Goal: Task Accomplishment & Management: Use online tool/utility

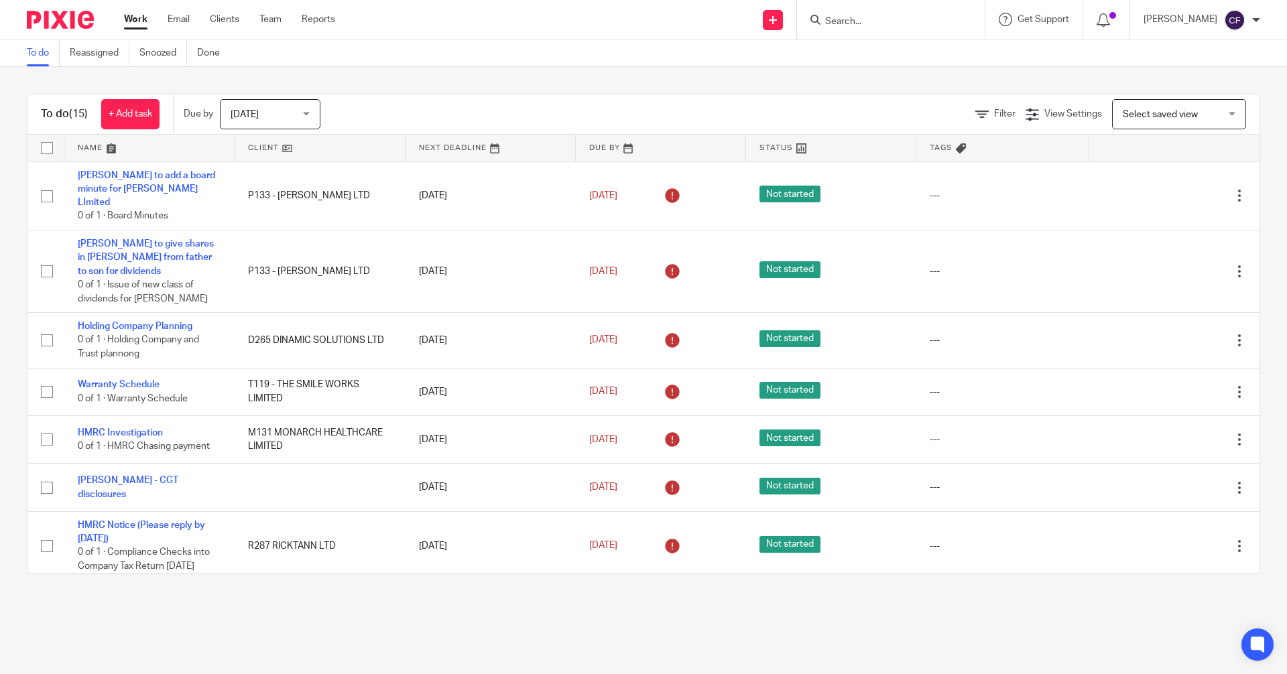
click at [855, 20] on input "Search" at bounding box center [884, 22] width 121 height 12
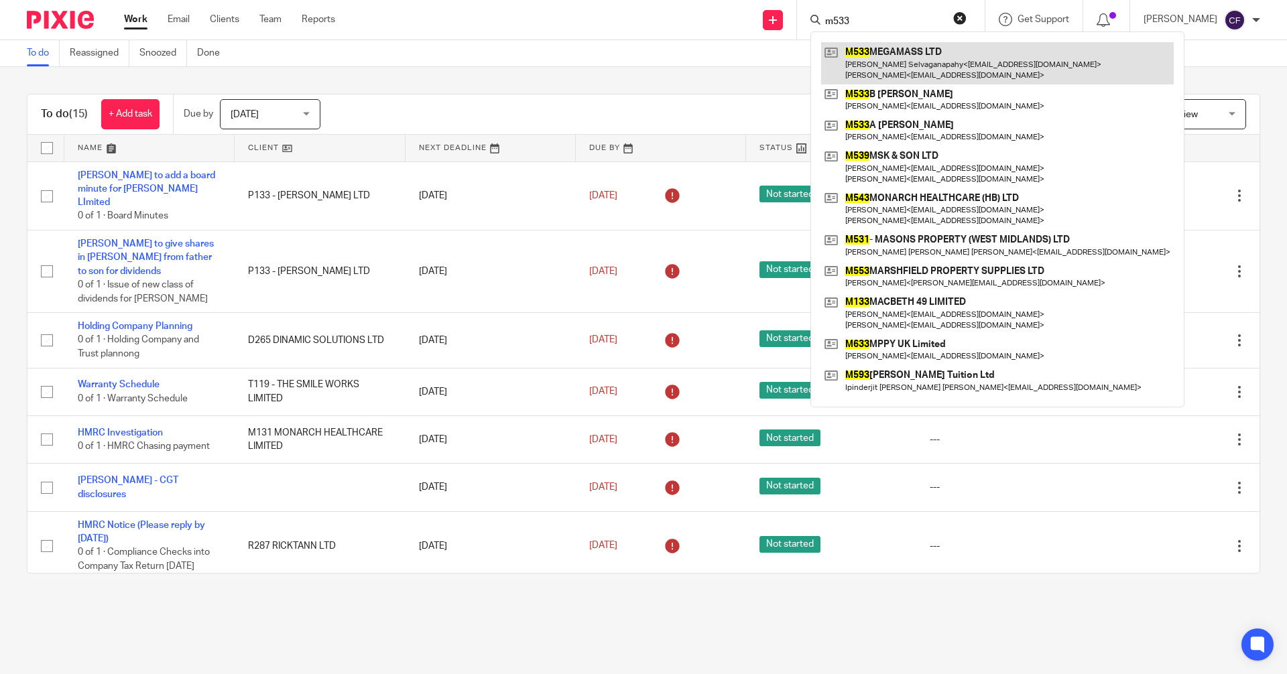
type input "m533"
click at [924, 70] on link at bounding box center [997, 63] width 353 height 42
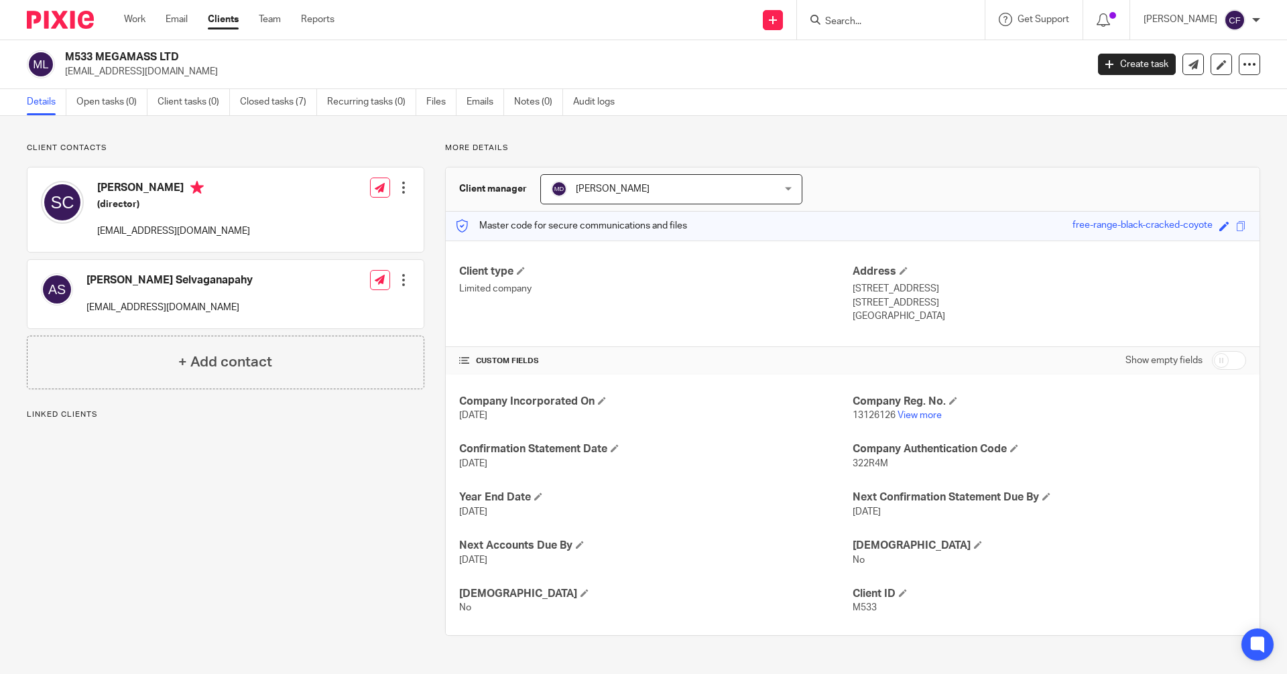
drag, startPoint x: 178, startPoint y: 188, endPoint x: 99, endPoint y: 190, distance: 79.8
click at [99, 190] on h4 "[PERSON_NAME]" at bounding box center [173, 189] width 153 height 17
copy h4 "Selvaganapathy"
drag, startPoint x: 1202, startPoint y: 225, endPoint x: 1062, endPoint y: 223, distance: 139.4
click at [1072, 223] on div "free-range-black-cracked-coyote" at bounding box center [1142, 226] width 140 height 15
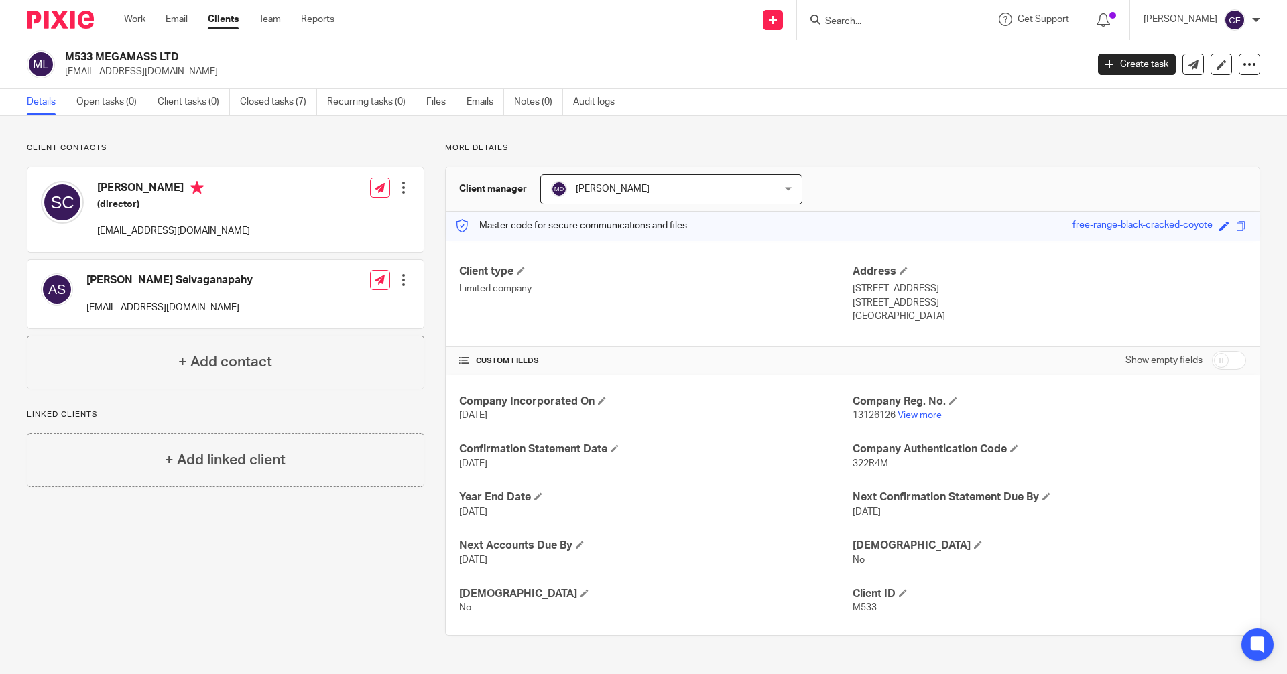
copy div "free-range-black-cracked-coyote"
drag, startPoint x: 782, startPoint y: 21, endPoint x: 771, endPoint y: 35, distance: 18.1
click at [777, 21] on icon at bounding box center [773, 20] width 8 height 8
click at [773, 124] on link "Request signature" at bounding box center [786, 121] width 94 height 19
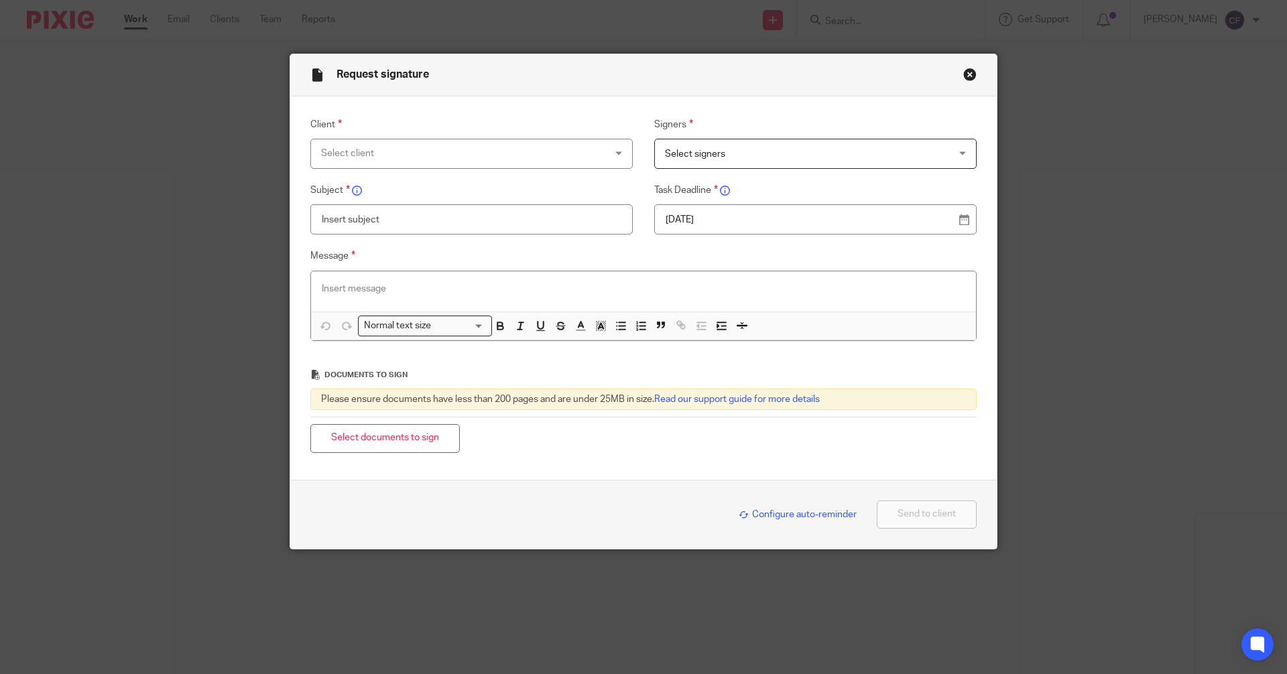
click at [614, 155] on div "Select client" at bounding box center [471, 154] width 322 height 30
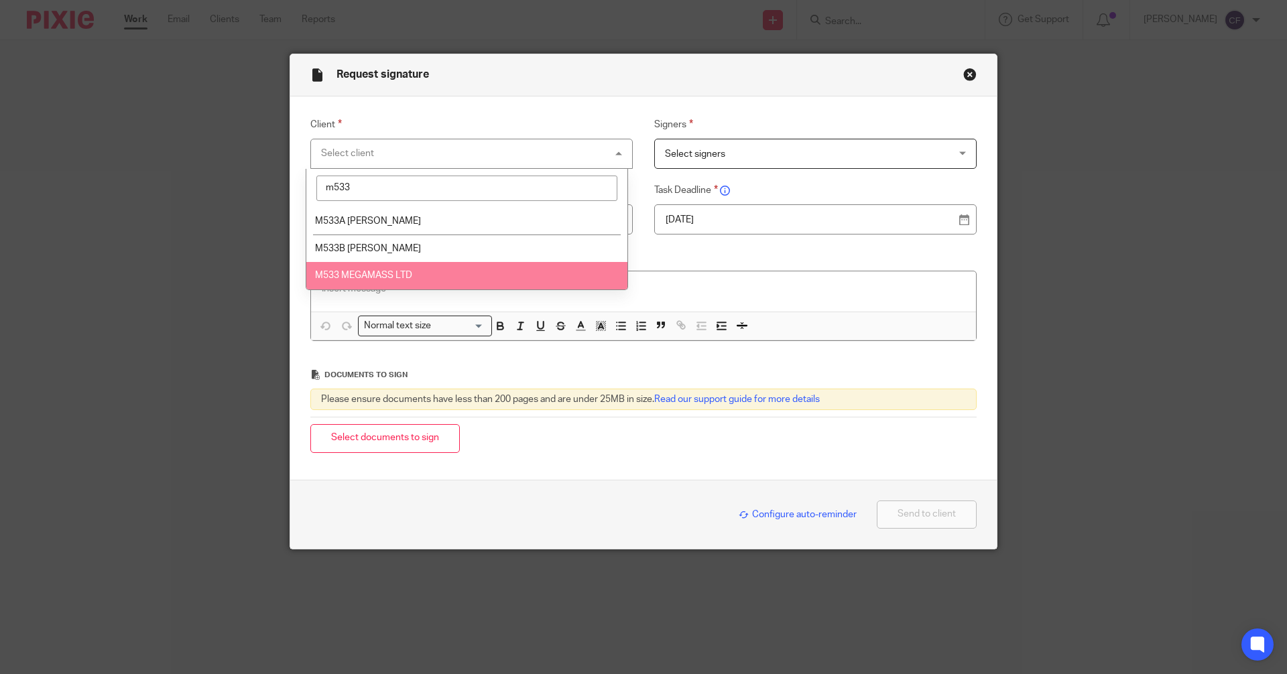
type input "m533"
click at [359, 271] on span "M533 MEGAMASS LTD" at bounding box center [363, 275] width 97 height 9
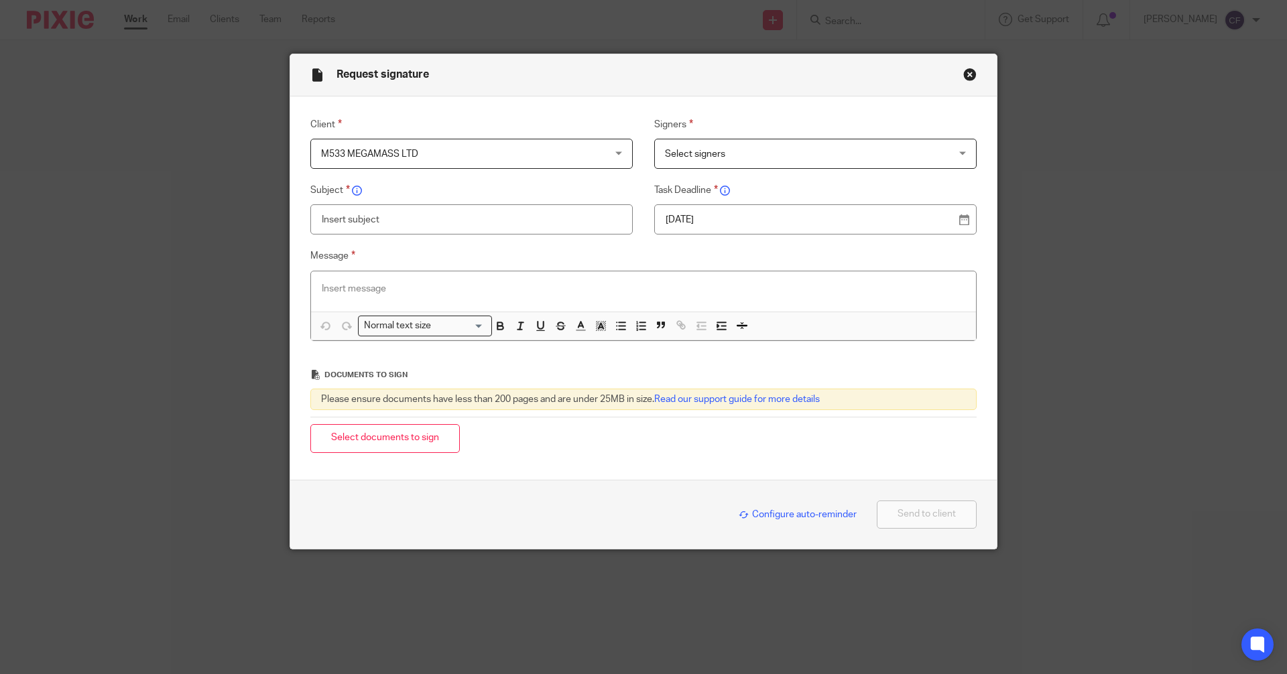
click at [705, 155] on span "Select signers" at bounding box center [695, 153] width 60 height 9
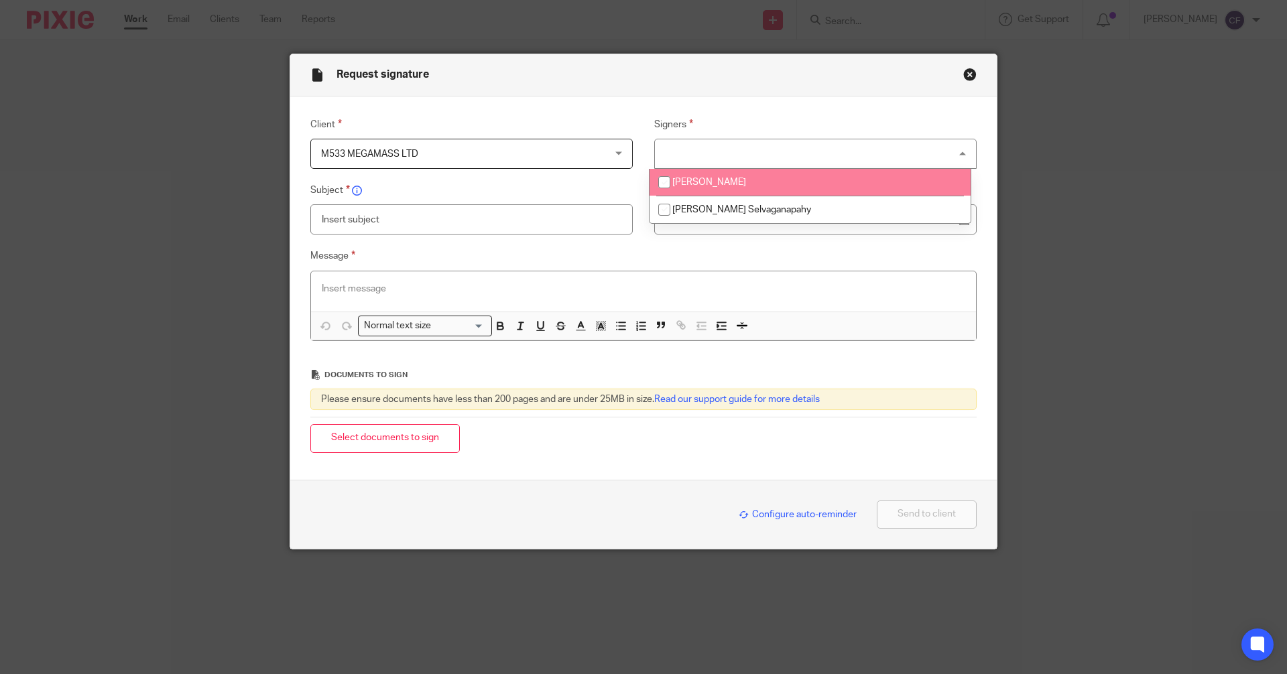
click at [678, 186] on span "Selvaganapathy Chidambaramy" at bounding box center [709, 182] width 74 height 9
checkbox input "true"
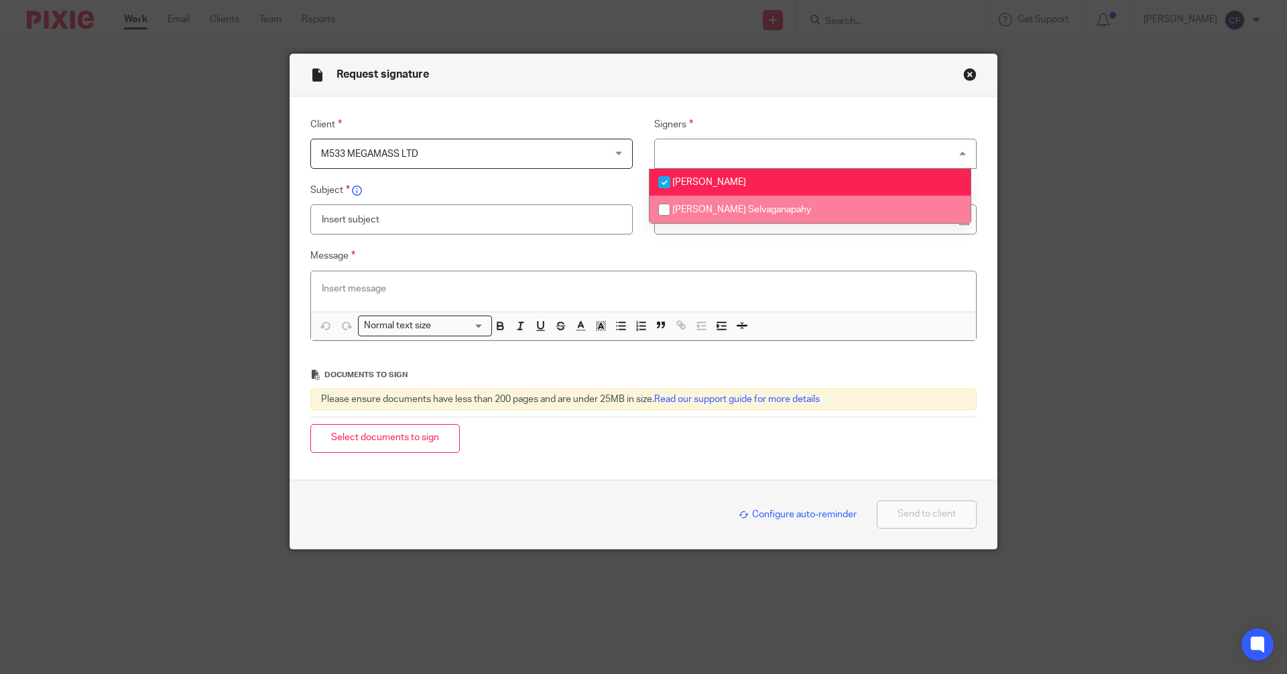
click at [387, 221] on input "text" at bounding box center [471, 219] width 322 height 30
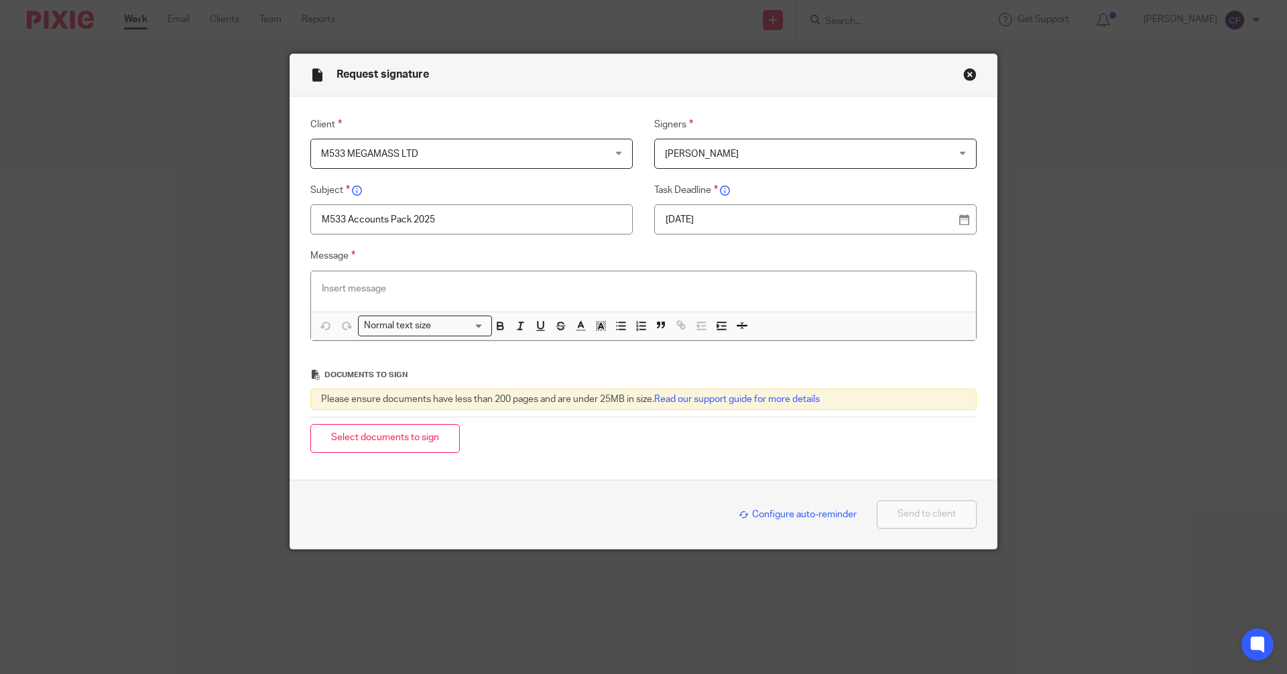
type input "M533 Accounts Pack 2025"
click at [345, 277] on div at bounding box center [643, 291] width 665 height 40
click at [342, 292] on p at bounding box center [643, 288] width 643 height 13
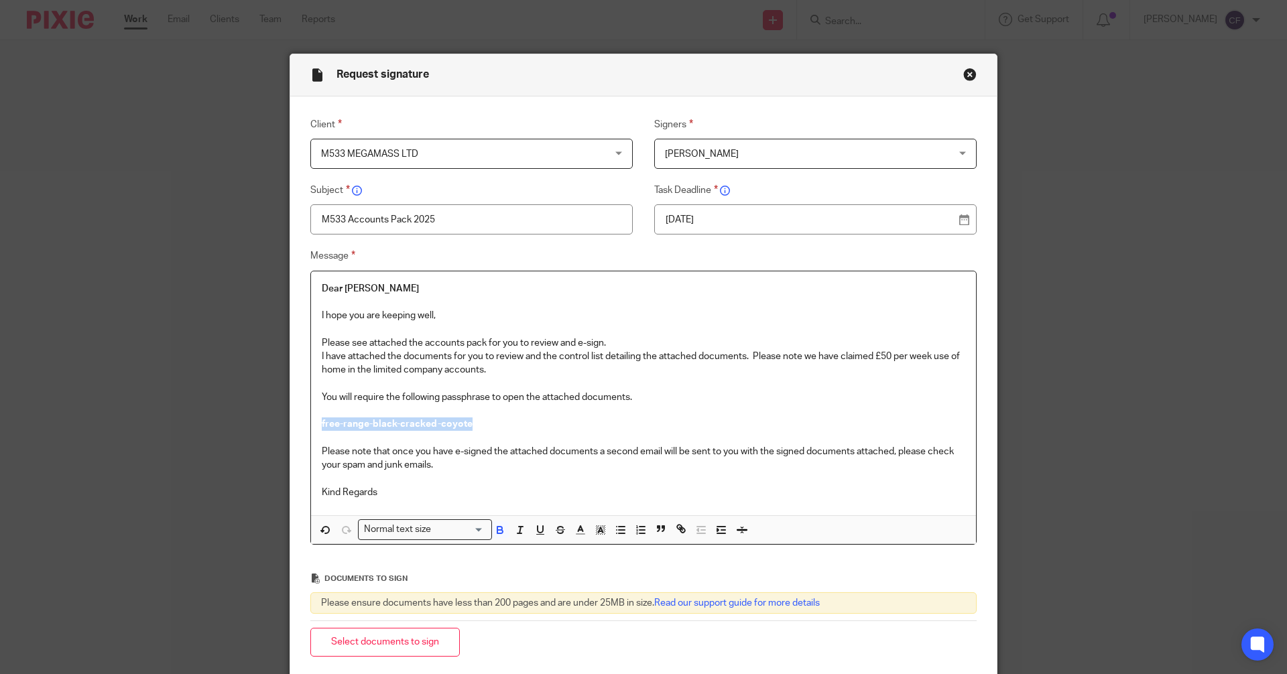
drag, startPoint x: 467, startPoint y: 422, endPoint x: 299, endPoint y: 420, distance: 167.6
click at [299, 420] on div "Message Dear Selvaganapathy I hope you are keeping well, Please see attached th…" at bounding box center [633, 396] width 687 height 297
click at [452, 526] on input "Search for option" at bounding box center [460, 530] width 48 height 14
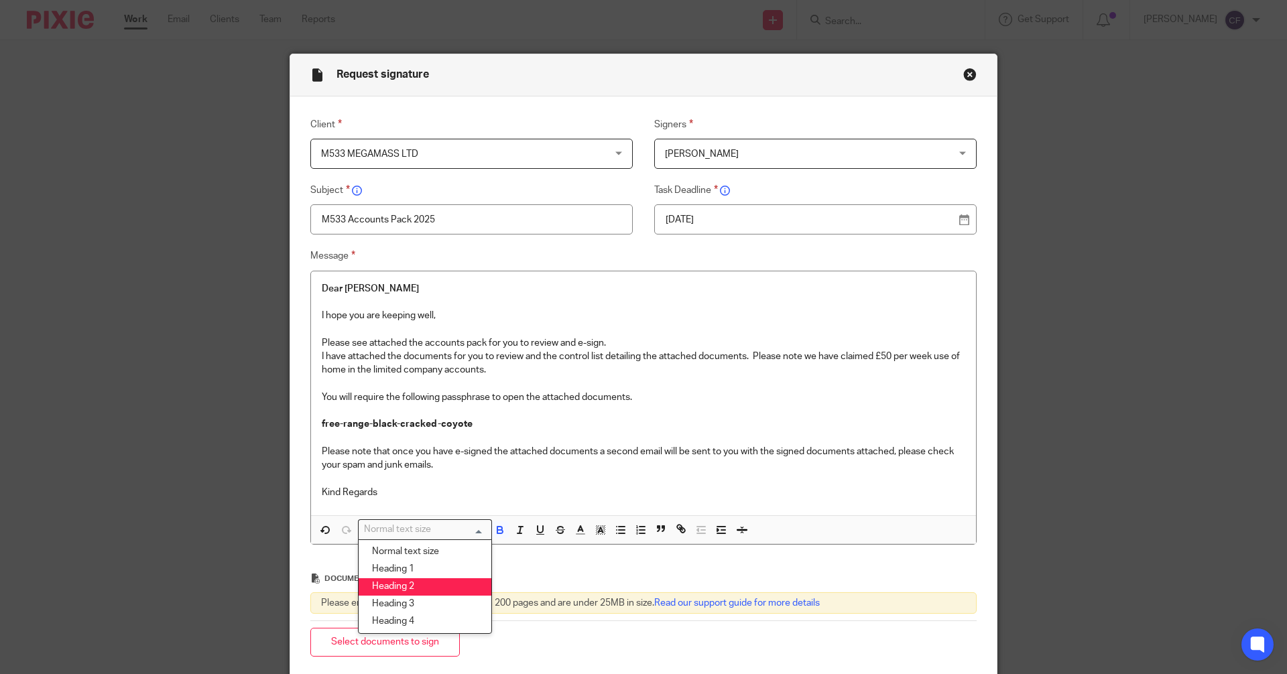
click at [424, 584] on li "Heading 2" at bounding box center [425, 586] width 133 height 17
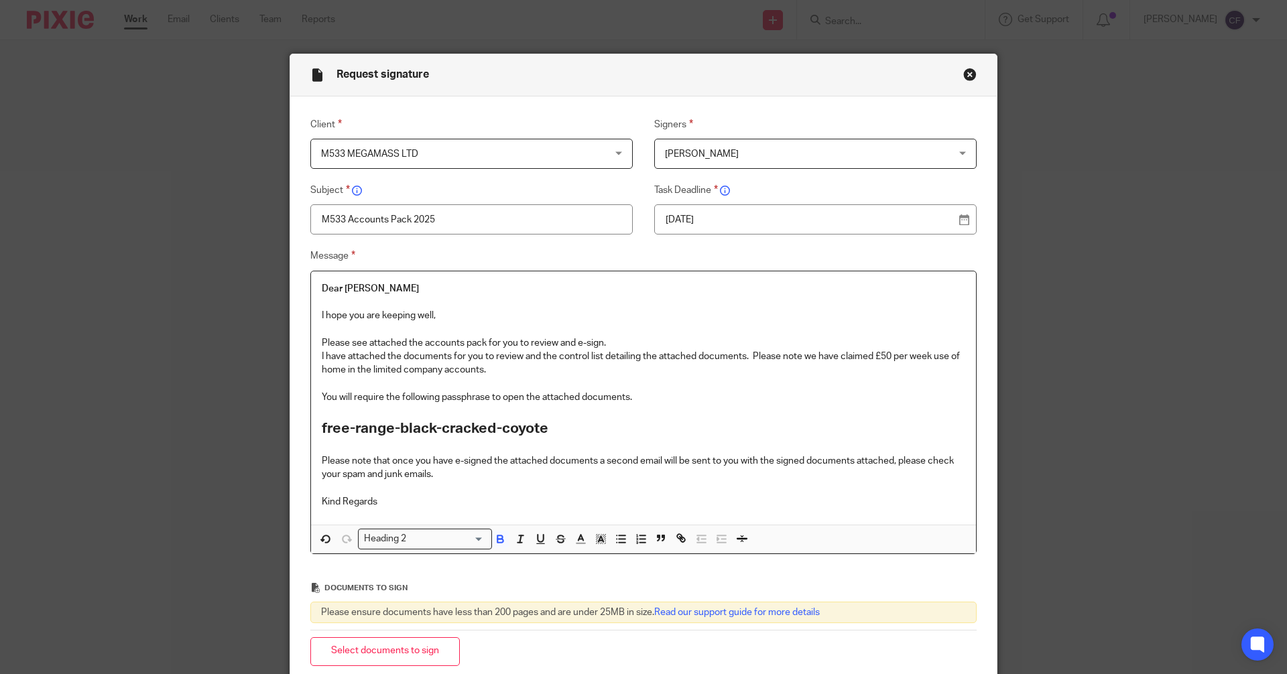
click at [379, 502] on p "Kind Regards" at bounding box center [643, 501] width 643 height 13
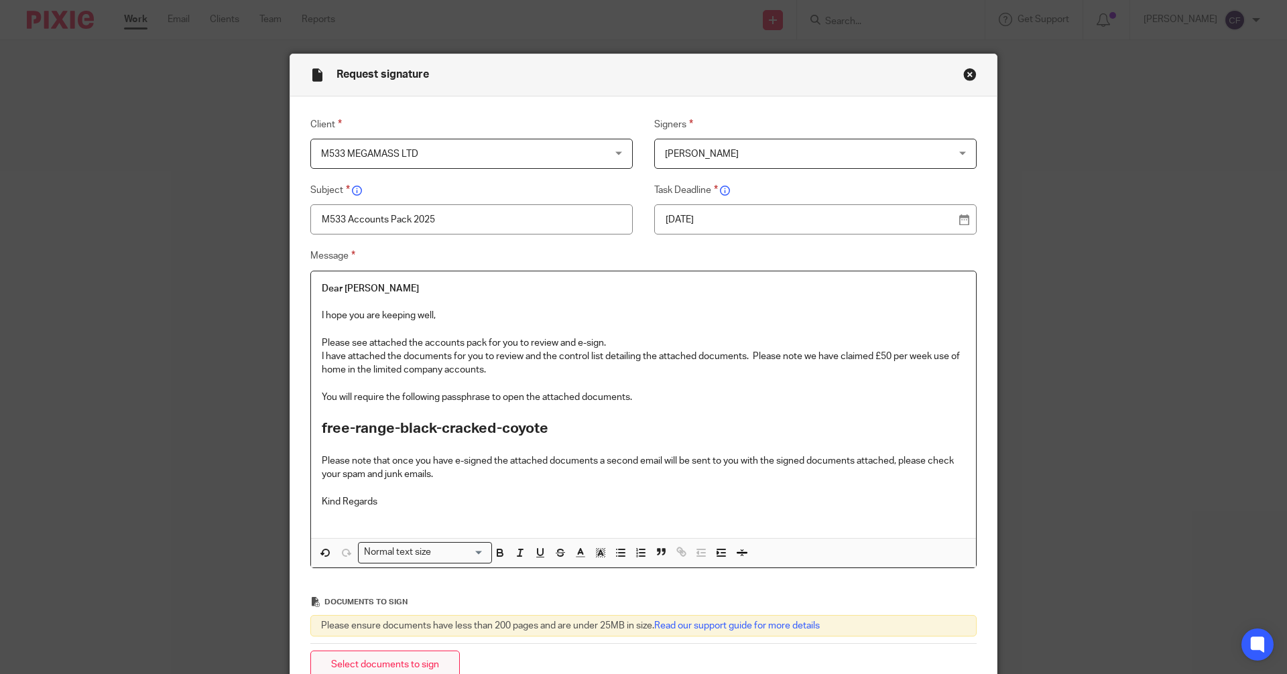
click at [420, 663] on button "Select documents to sign" at bounding box center [384, 665] width 149 height 29
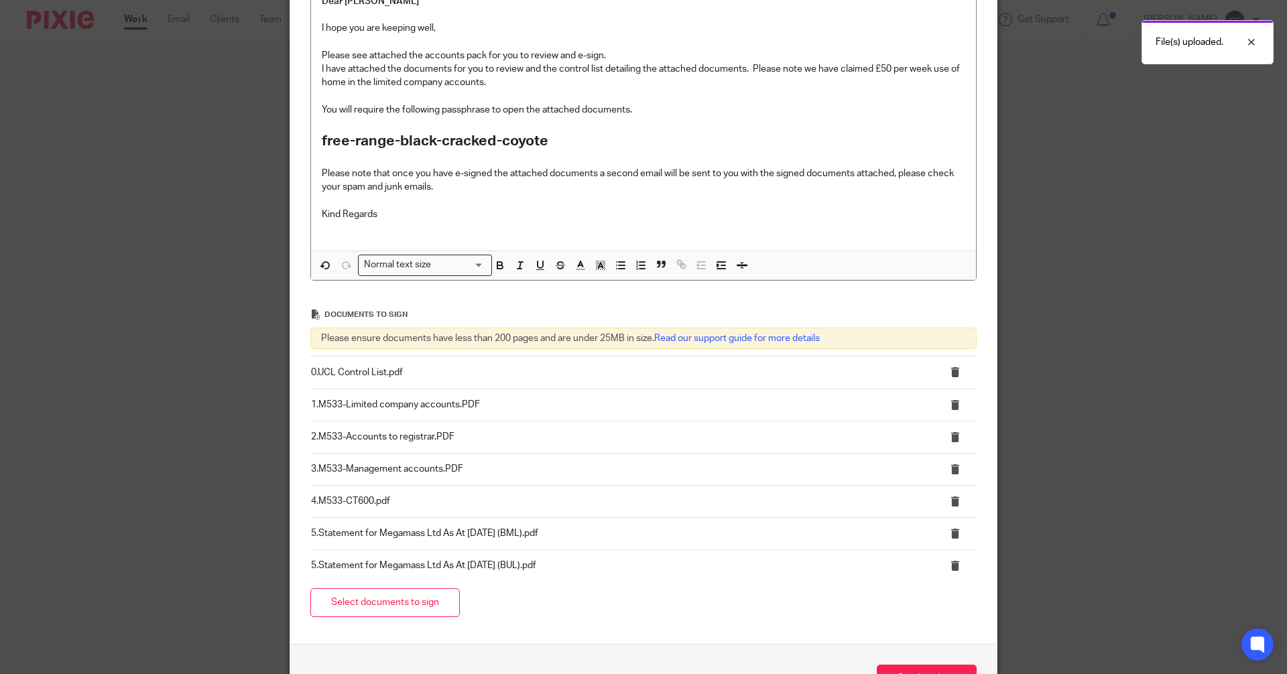
scroll to position [381, 0]
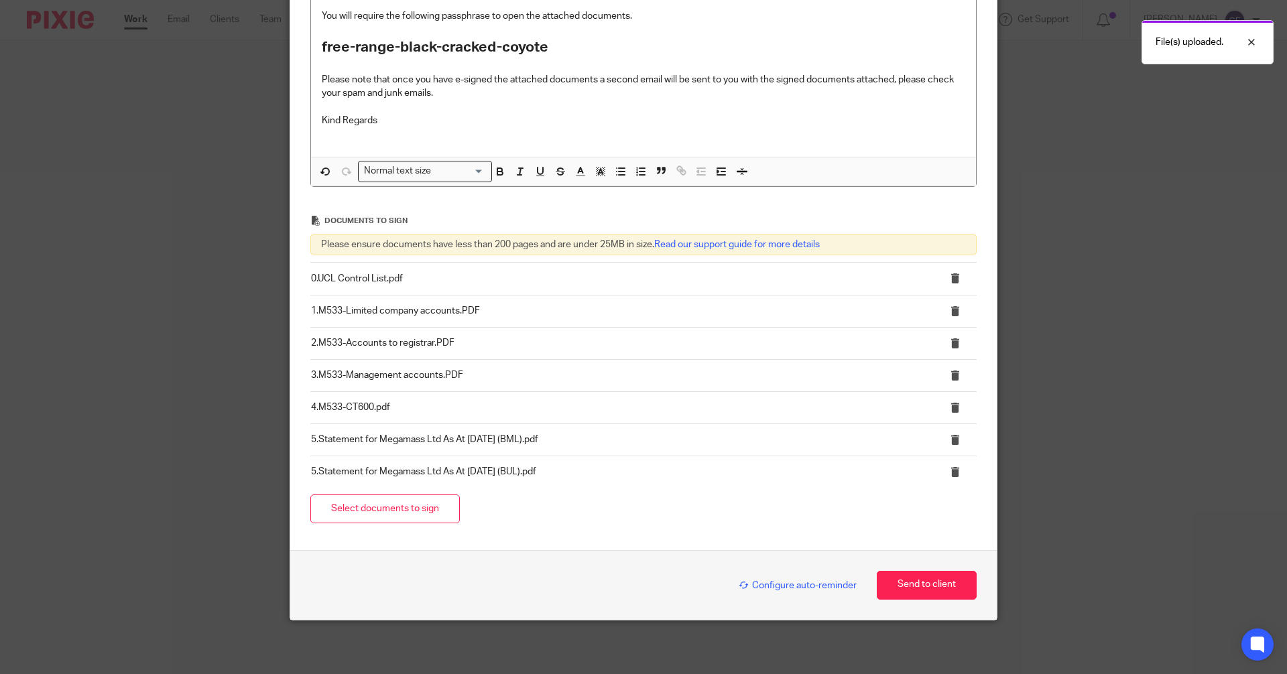
click at [797, 583] on span "Configure auto-reminder" at bounding box center [798, 585] width 118 height 9
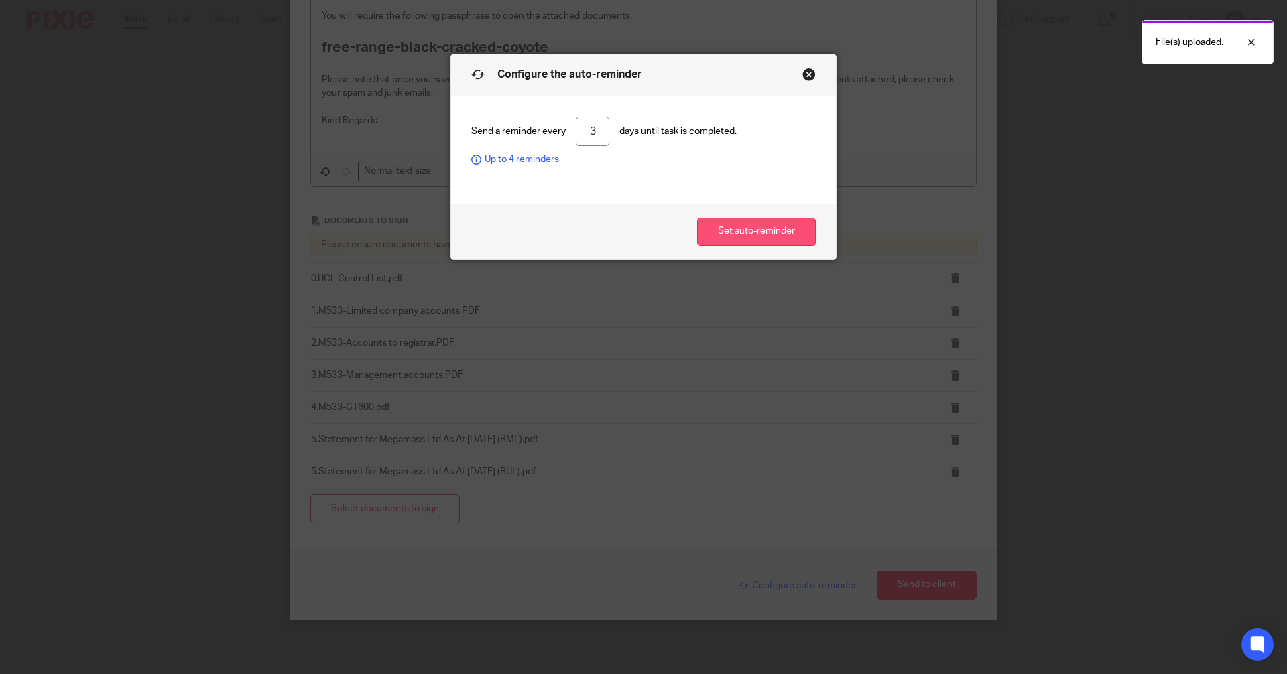
click at [743, 229] on button "Set auto-reminder" at bounding box center [756, 232] width 119 height 29
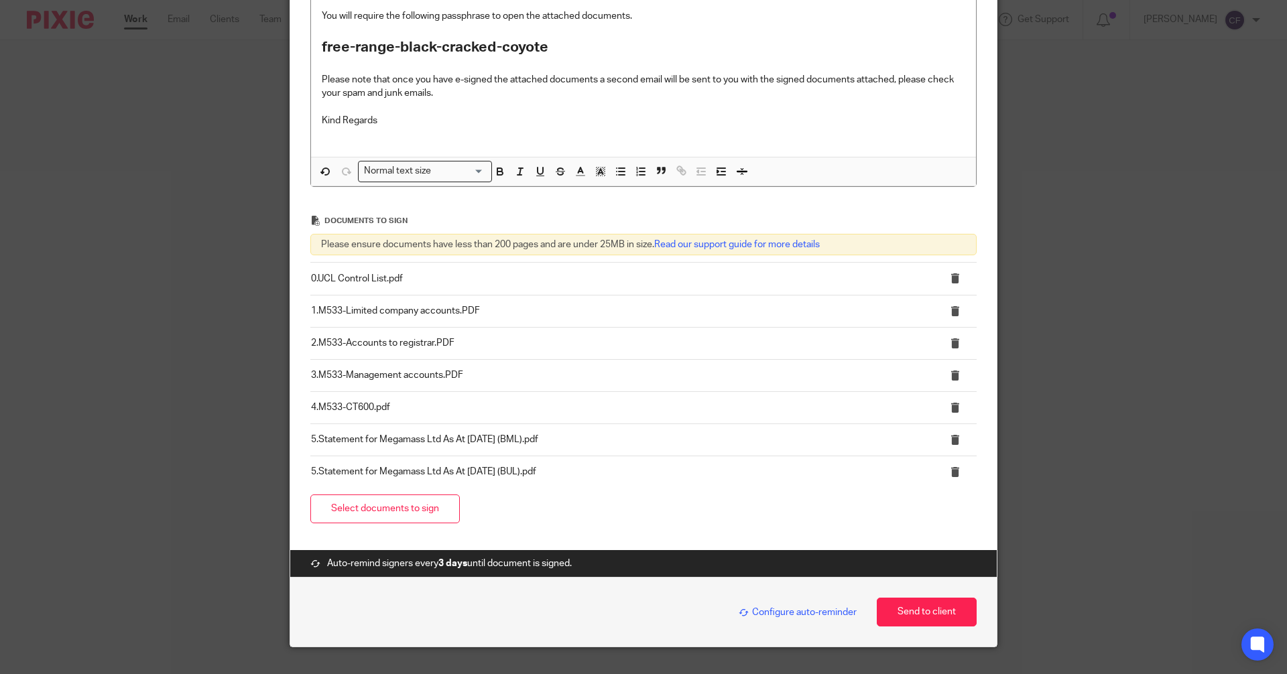
click at [782, 611] on span "Configure auto-reminder" at bounding box center [798, 612] width 118 height 9
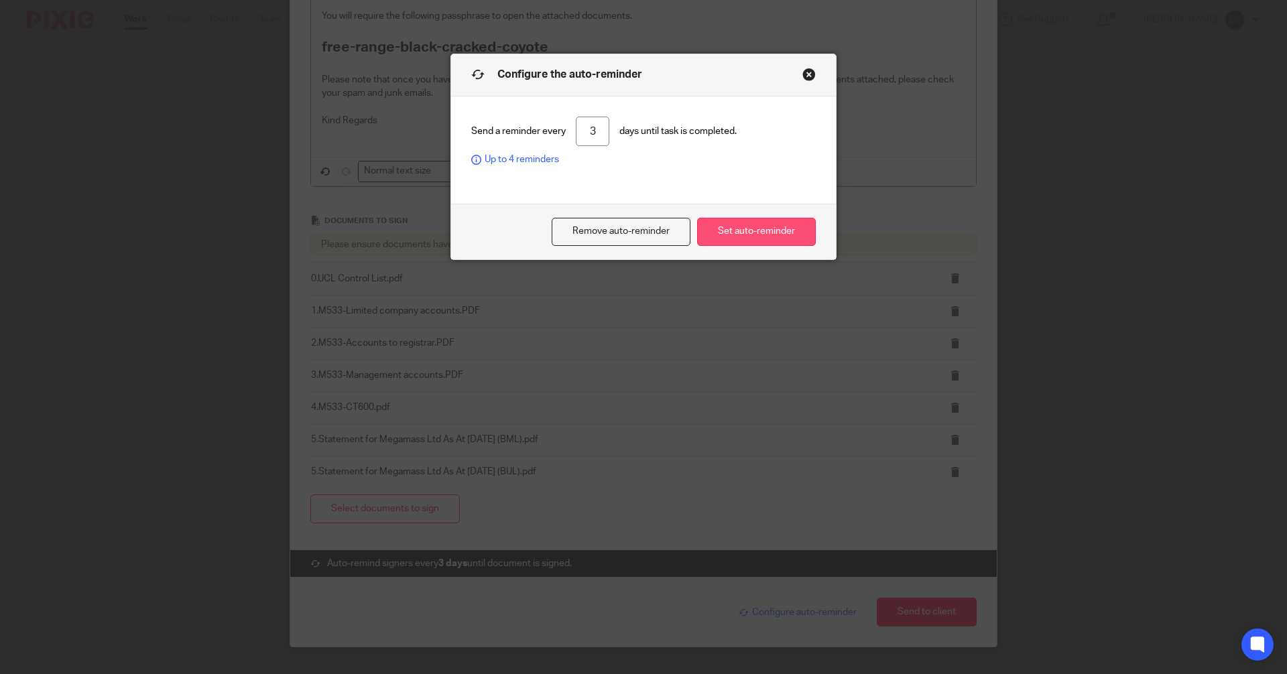
click at [743, 231] on button "Set auto-reminder" at bounding box center [756, 232] width 119 height 29
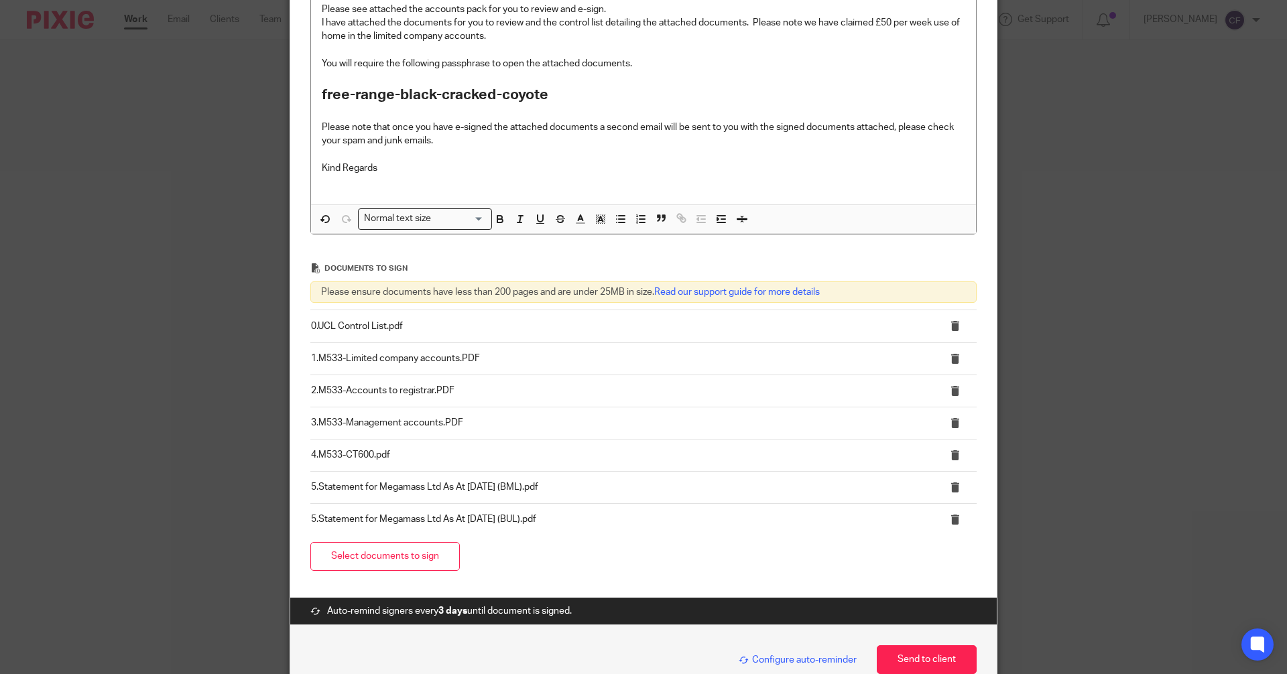
scroll to position [408, 0]
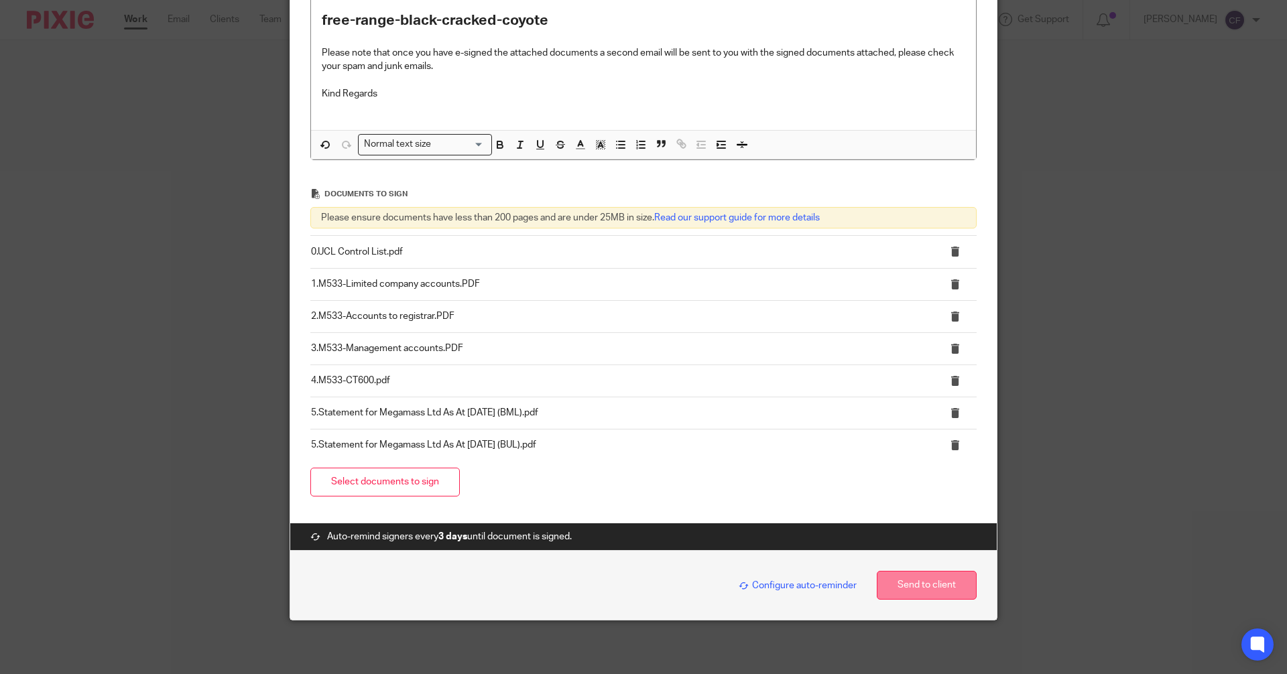
click at [918, 586] on button "Send to client" at bounding box center [927, 585] width 100 height 29
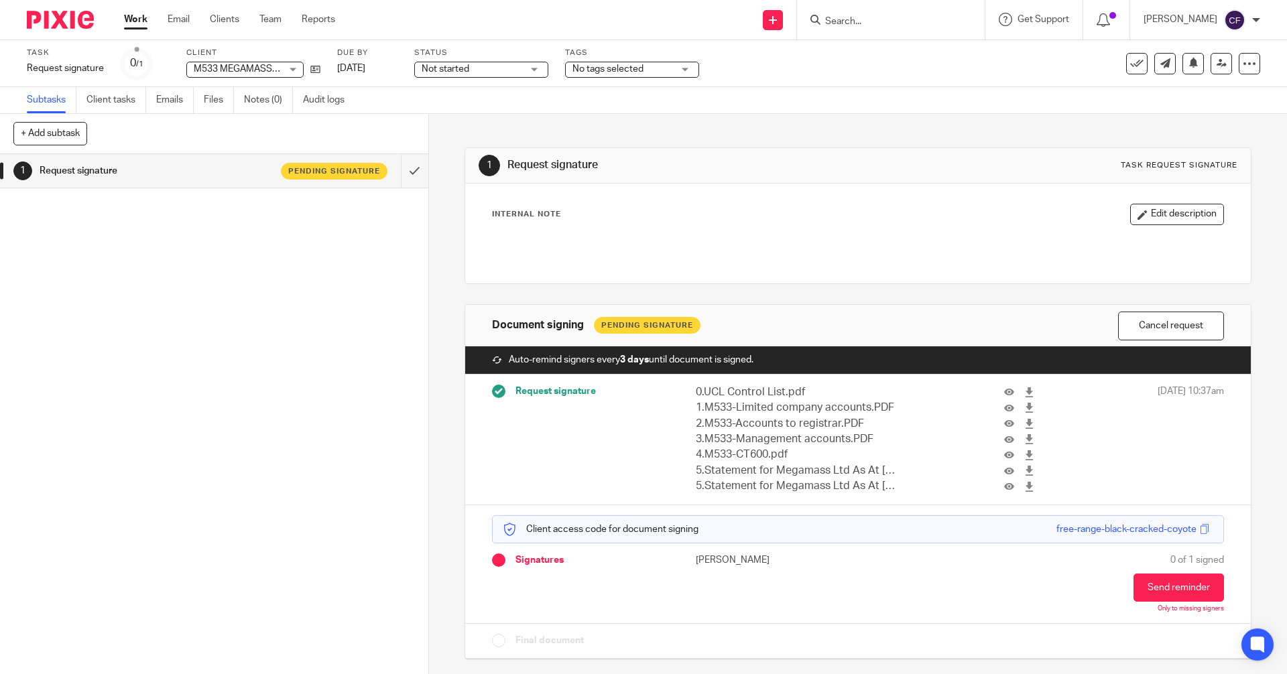
click at [664, 70] on span "No tags selected" at bounding box center [622, 69] width 101 height 14
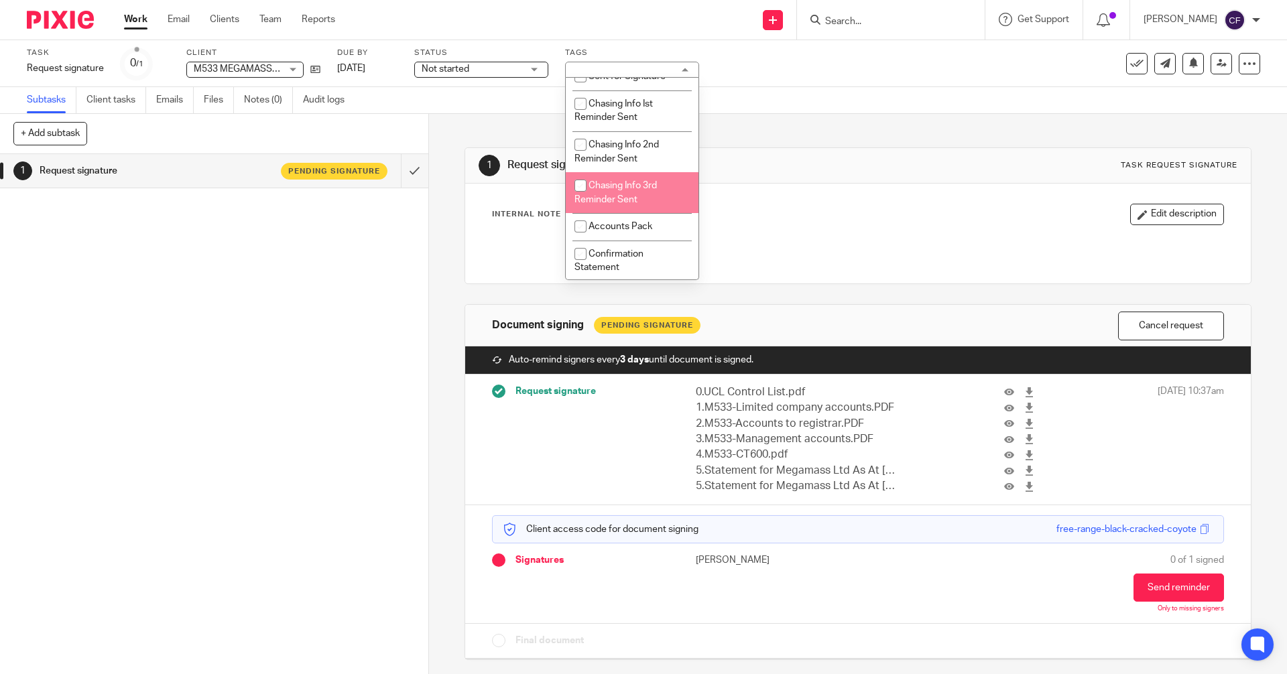
scroll to position [201, 0]
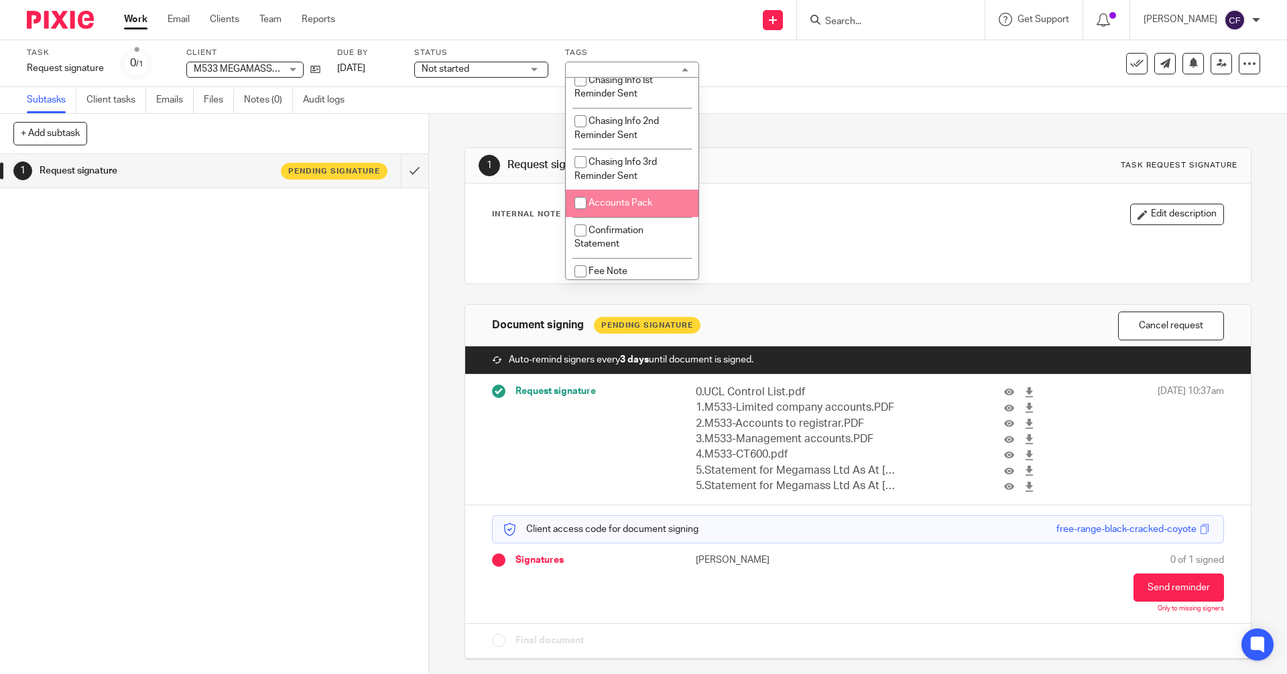
click at [633, 208] on li "Accounts Pack" at bounding box center [632, 203] width 133 height 27
checkbox input "true"
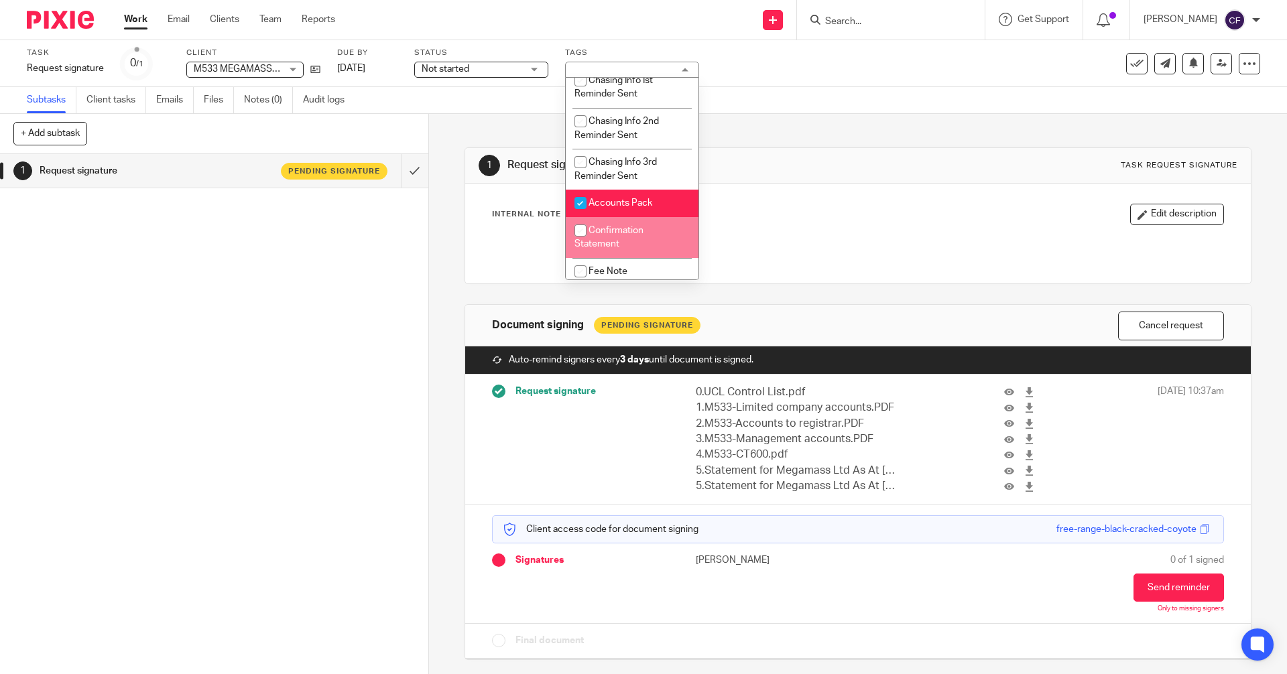
click at [256, 341] on div "1 Request signature Pending signature" at bounding box center [214, 414] width 428 height 520
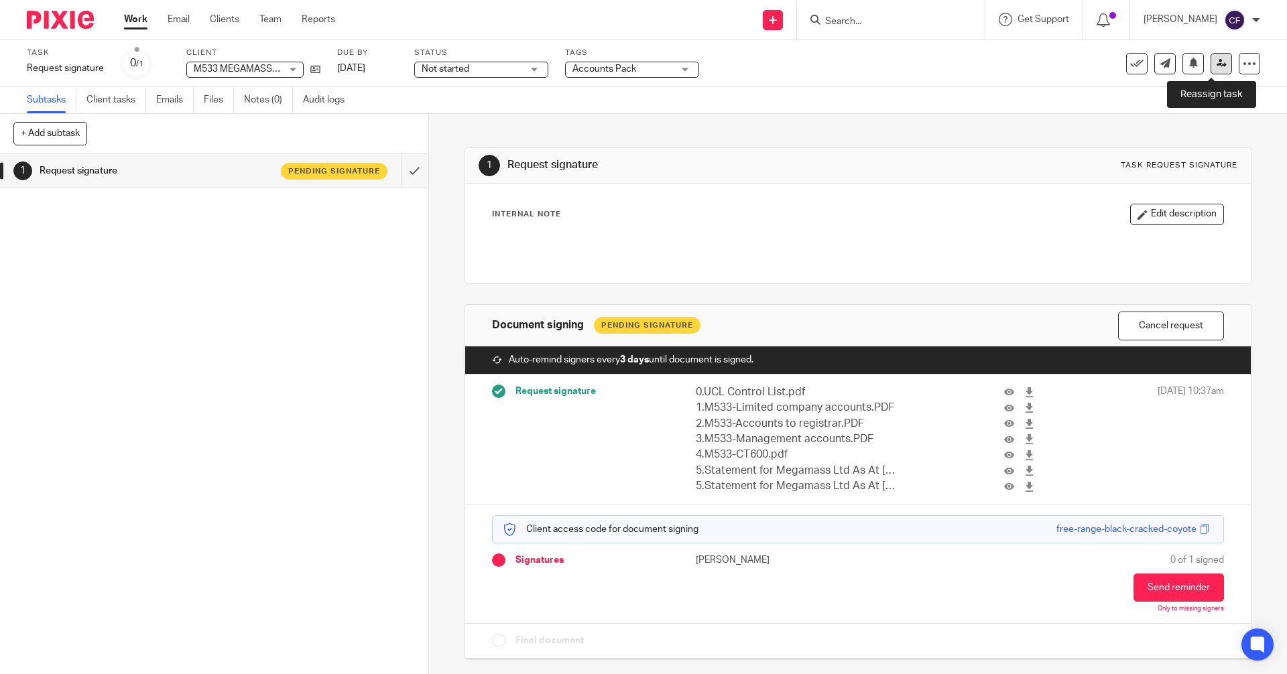
click at [1217, 60] on icon at bounding box center [1222, 63] width 10 height 10
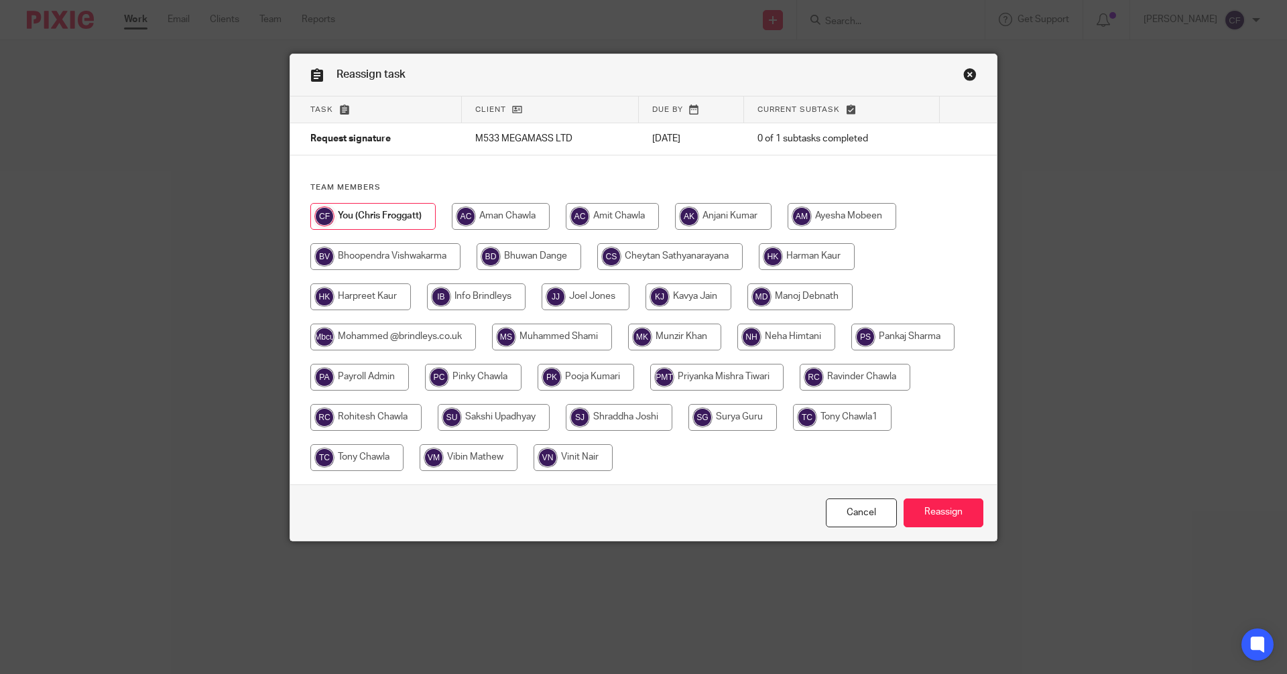
click at [496, 212] on input "radio" at bounding box center [501, 216] width 98 height 27
radio input "true"
click at [936, 509] on input "Reassign" at bounding box center [944, 513] width 80 height 29
